Goal: Information Seeking & Learning: Learn about a topic

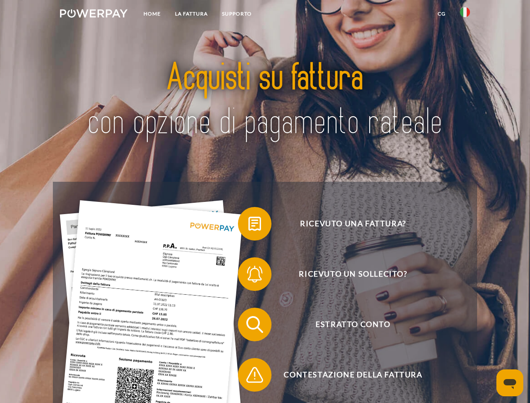
click at [94, 15] on img at bounding box center [94, 13] width 68 height 8
click at [465, 15] on img at bounding box center [465, 12] width 10 height 10
click at [441, 14] on link "CG" at bounding box center [441, 13] width 22 height 15
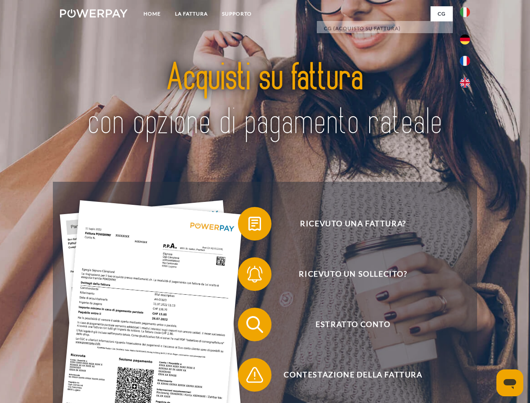
click at [248, 225] on span at bounding box center [242, 224] width 42 height 42
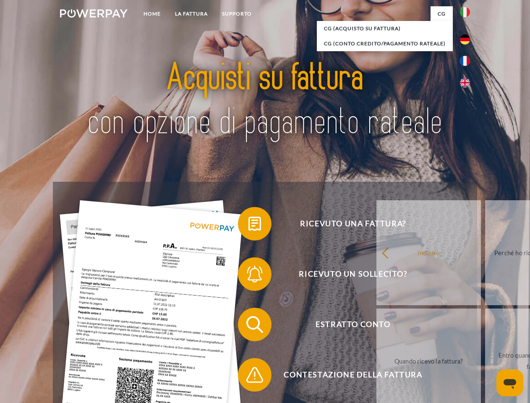
click at [248, 276] on span at bounding box center [242, 274] width 42 height 42
click at [485, 326] on link "Entro quando devo pagare la fattura?" at bounding box center [537, 360] width 104 height 105
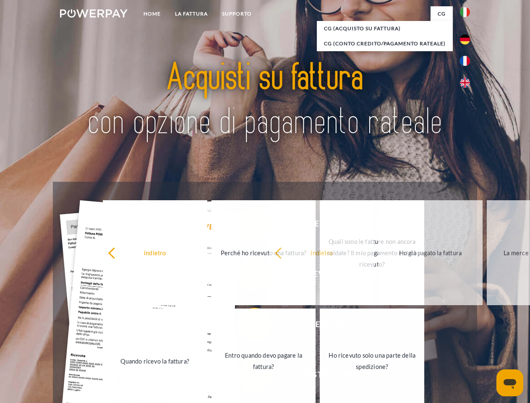
click at [248, 376] on span at bounding box center [242, 375] width 42 height 42
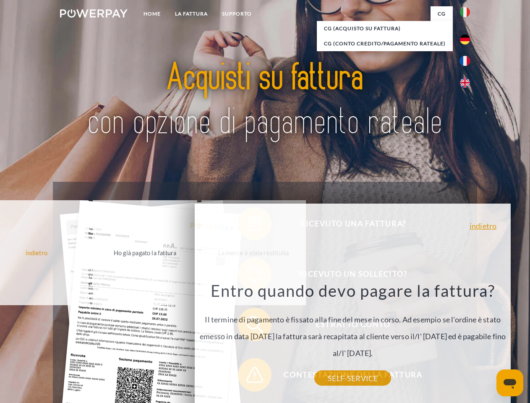
click at [510, 383] on icon "Apri finestra di messaggistica" at bounding box center [509, 384] width 13 height 10
